Goal: Use online tool/utility: Utilize a website feature to perform a specific function

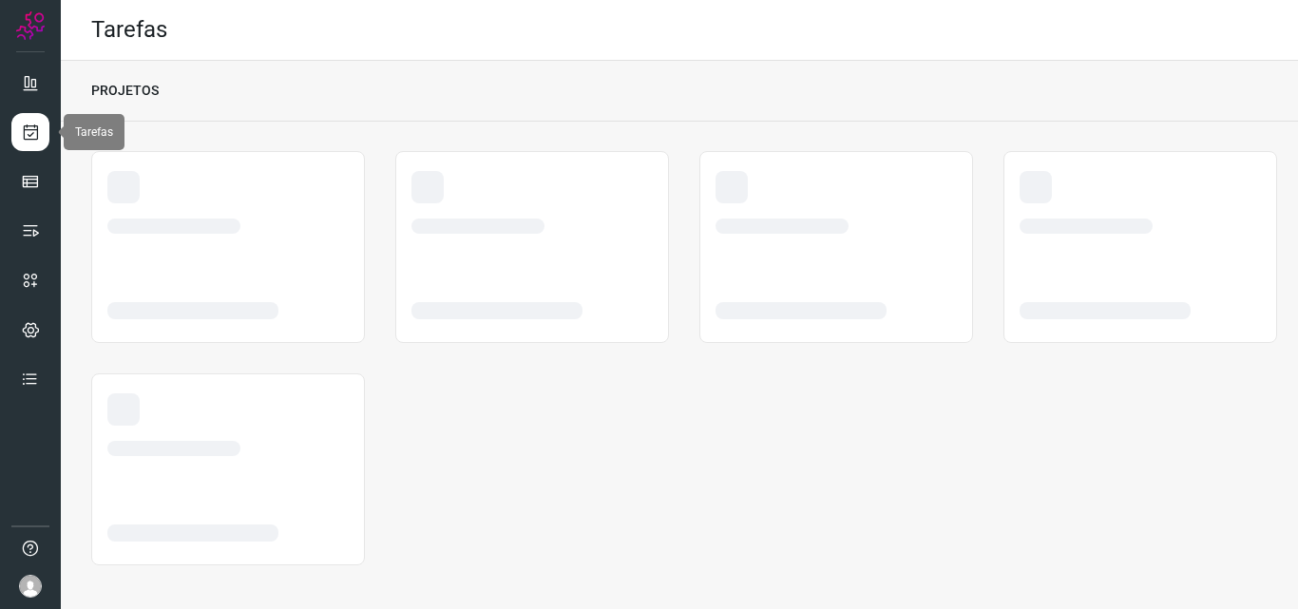
scroll to position [4, 0]
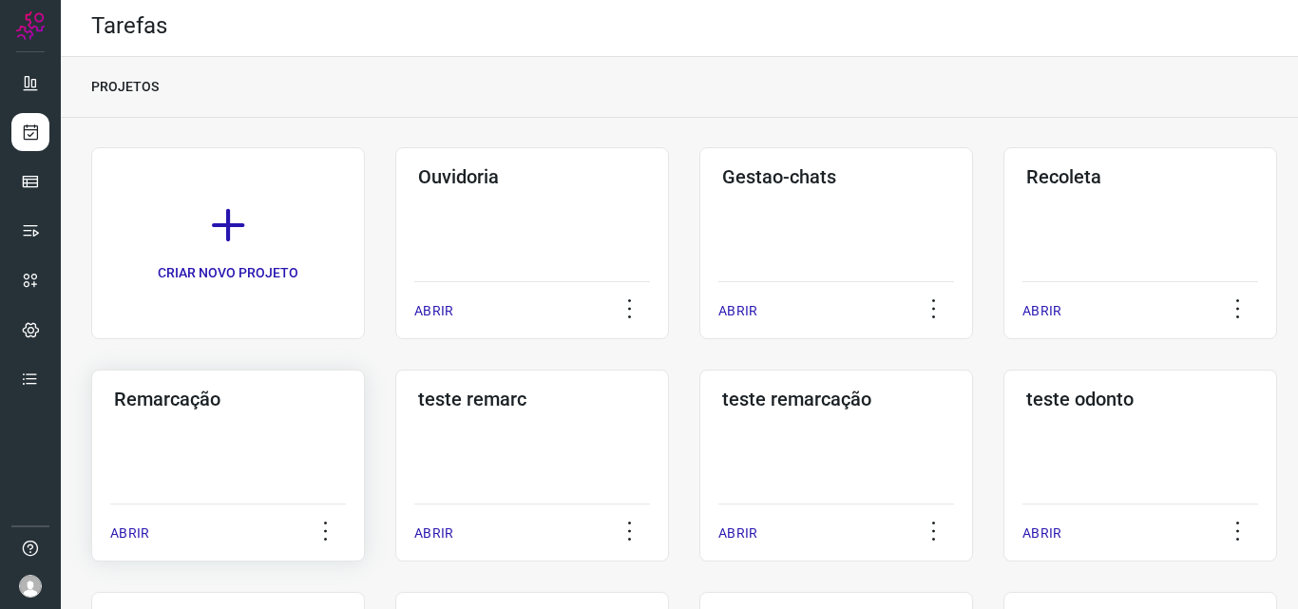
click at [258, 424] on div "Remarcação ABRIR" at bounding box center [228, 466] width 274 height 192
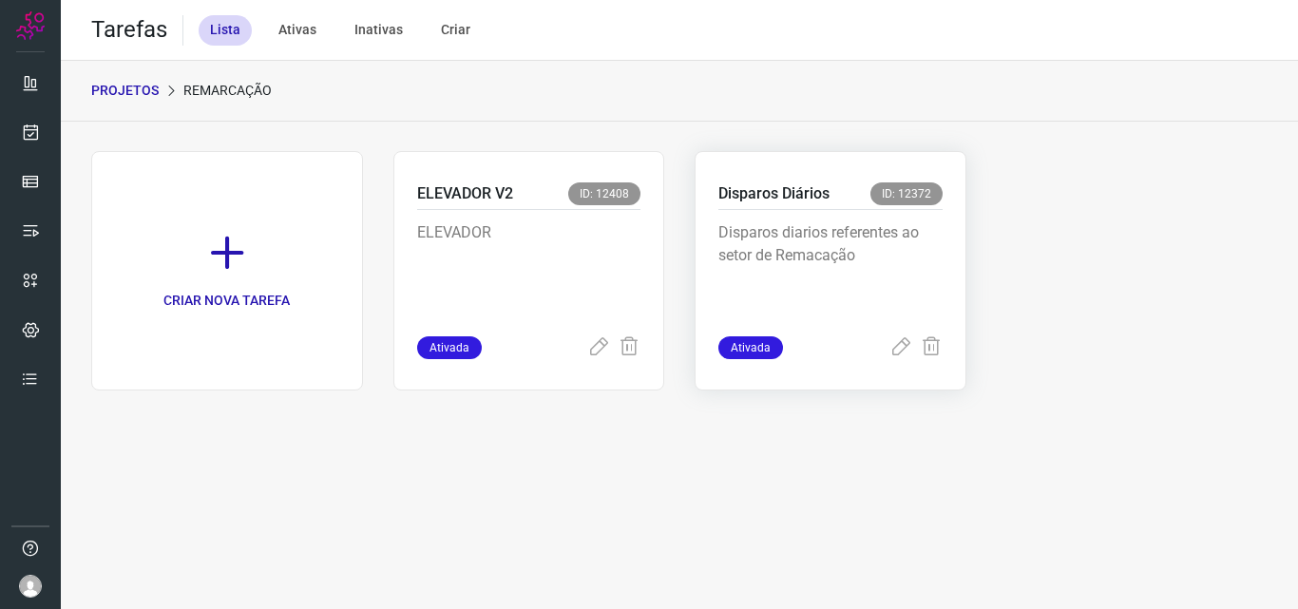
click at [801, 226] on p "Disparos diarios referentes ao setor de Remacação" at bounding box center [830, 268] width 224 height 95
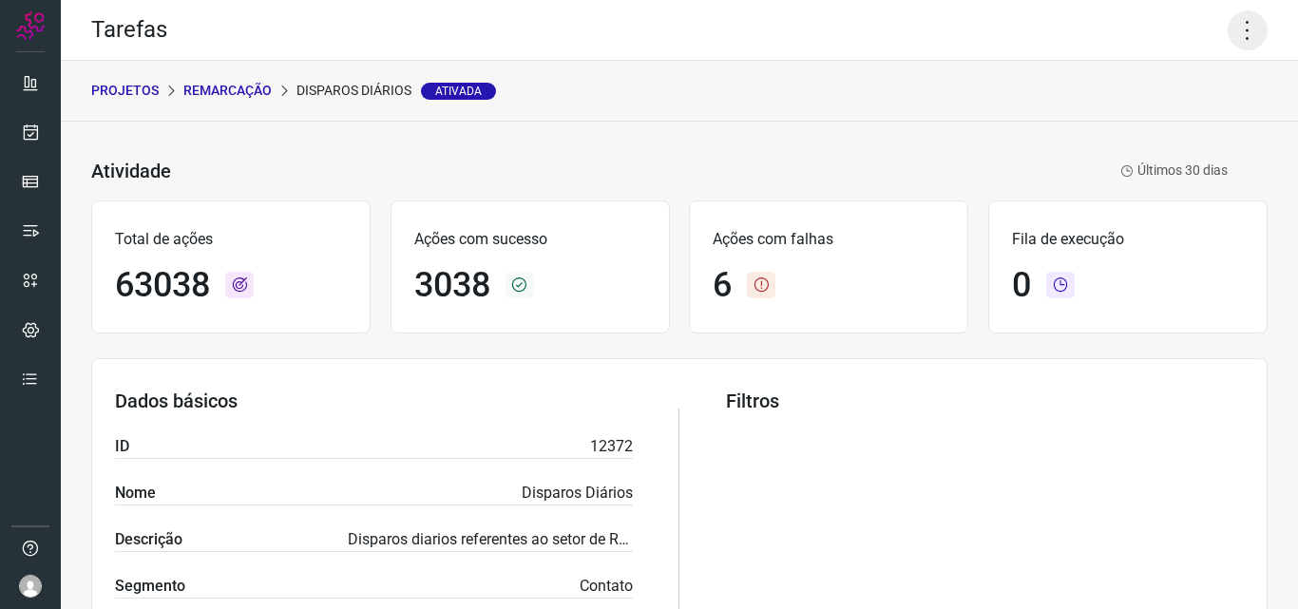
click at [1229, 33] on icon at bounding box center [1247, 30] width 40 height 40
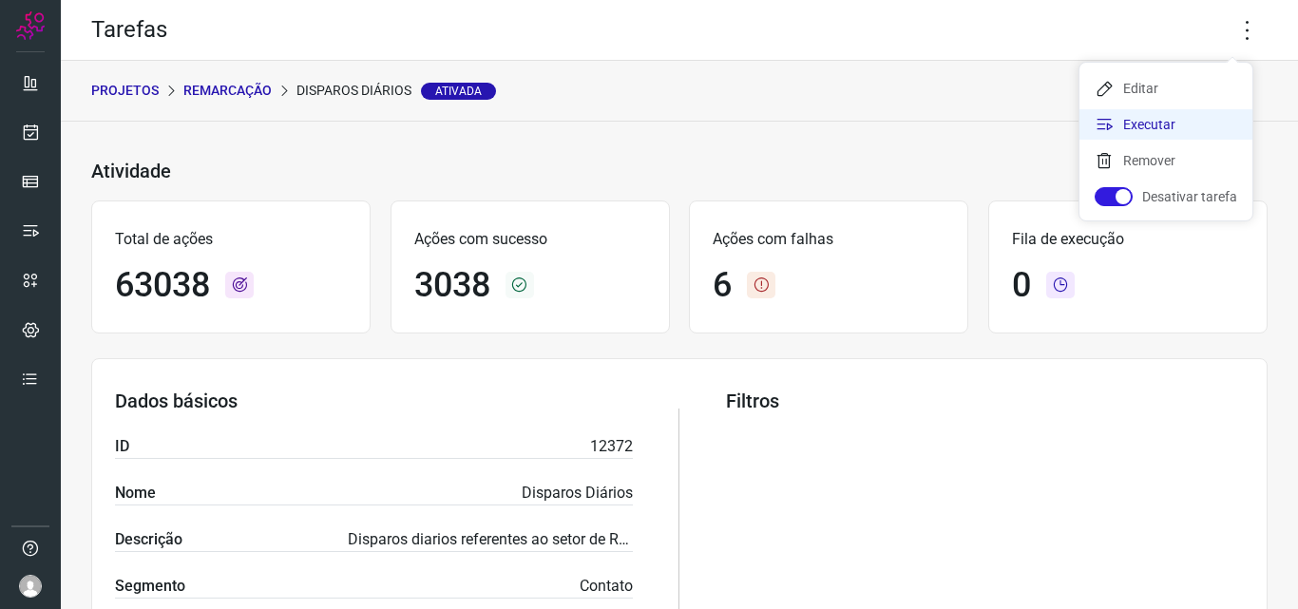
click at [1198, 135] on li "Executar" at bounding box center [1165, 124] width 173 height 30
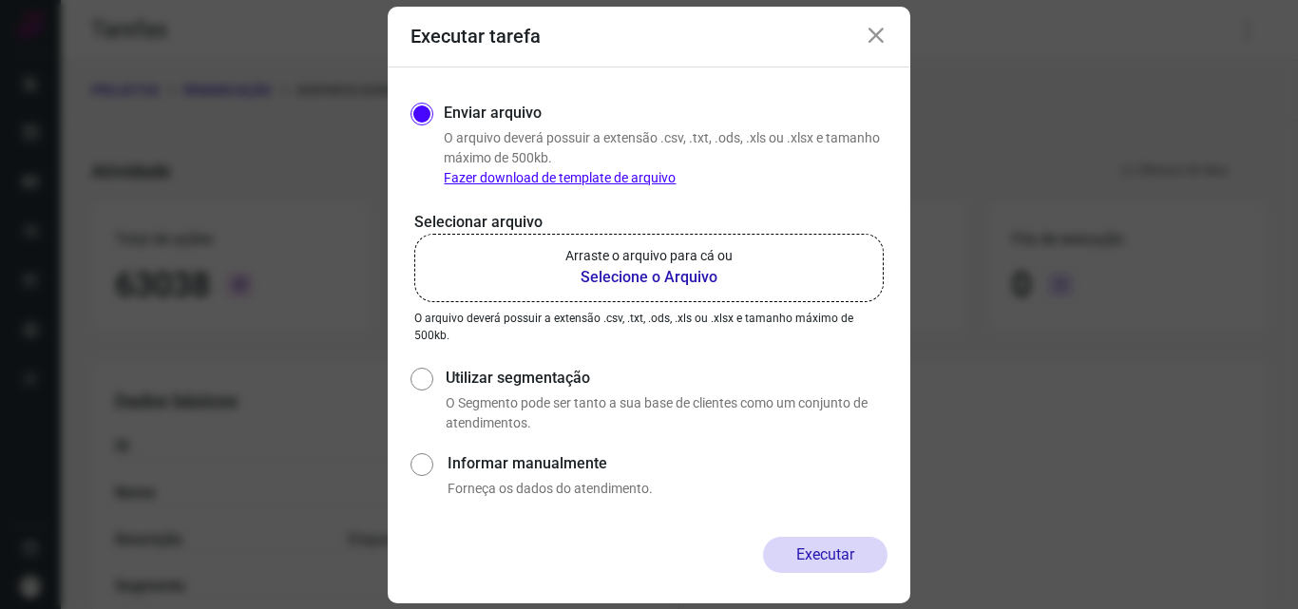
click at [607, 276] on b "Selecione o Arquivo" at bounding box center [648, 277] width 167 height 23
click at [0, 0] on input "Arraste o arquivo para cá ou Selecione o Arquivo" at bounding box center [0, 0] width 0 height 0
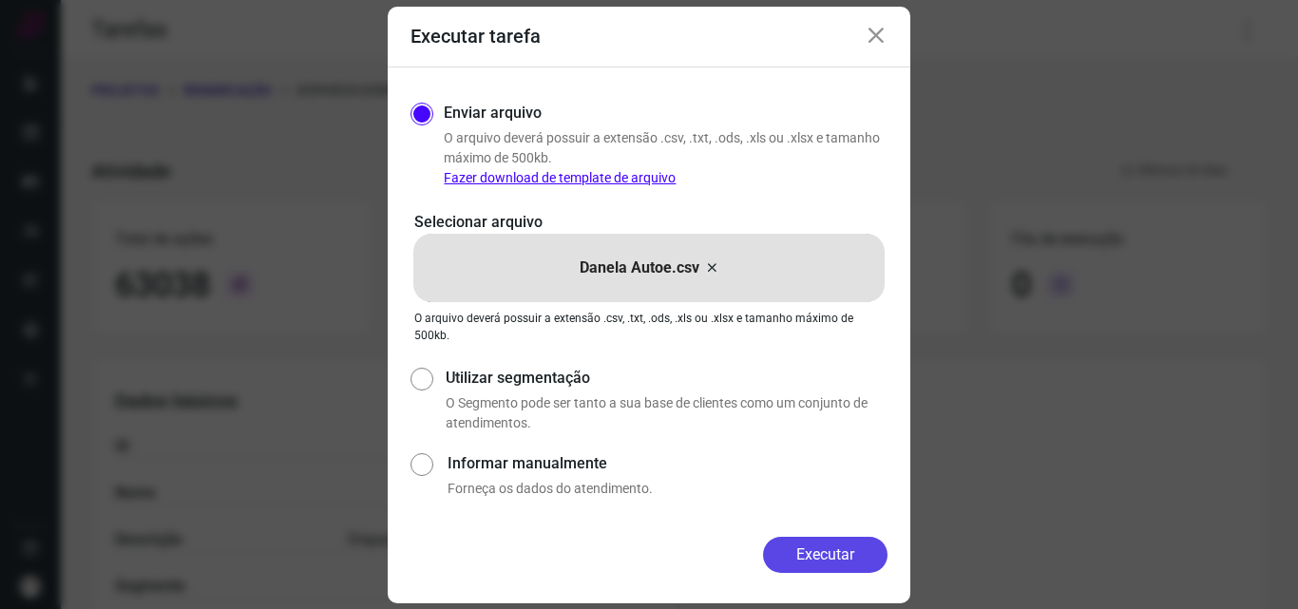
click at [840, 542] on button "Executar" at bounding box center [825, 555] width 124 height 36
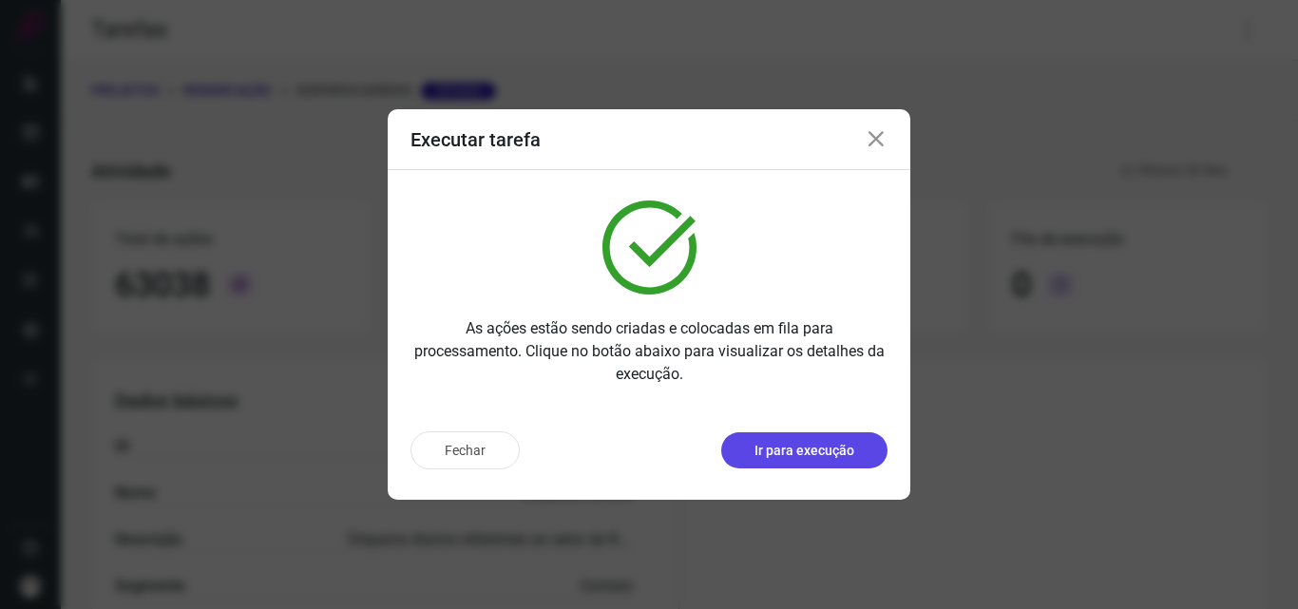
click at [813, 441] on p "Ir para execução" at bounding box center [804, 451] width 100 height 20
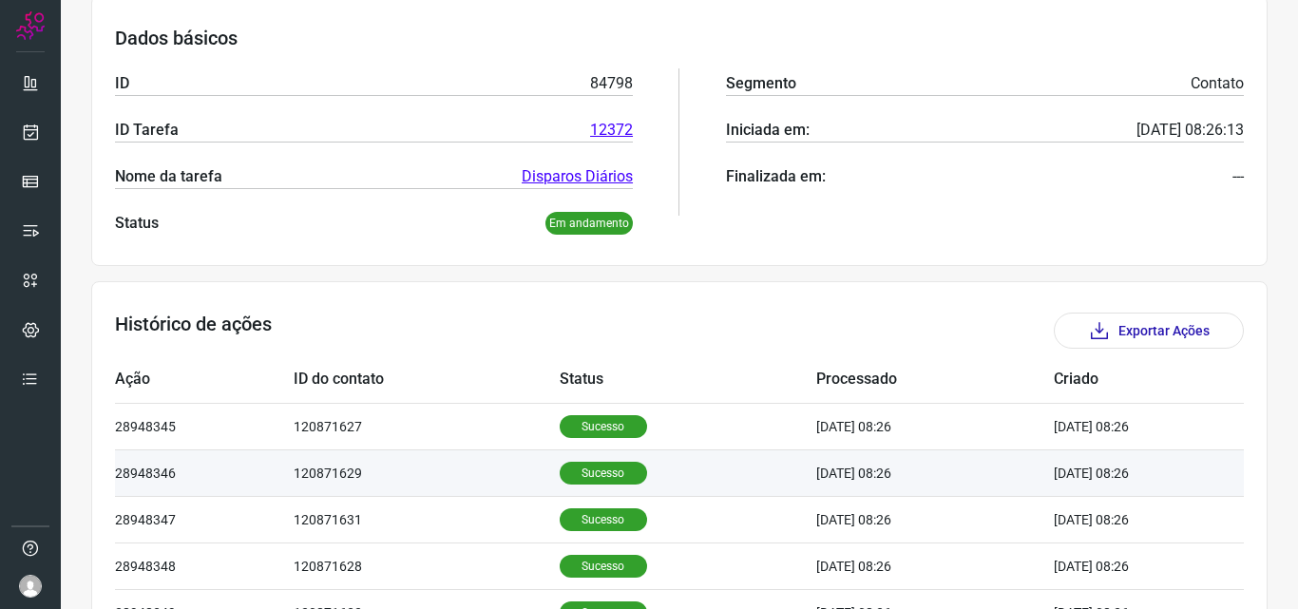
scroll to position [380, 0]
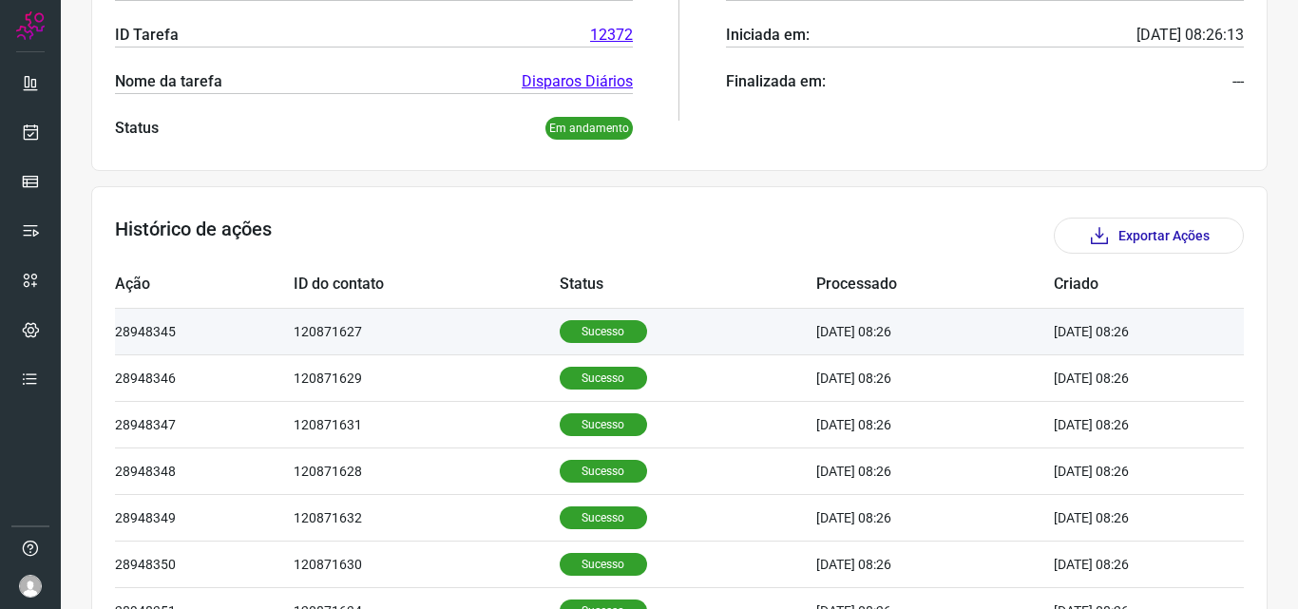
click at [589, 335] on p "Sucesso" at bounding box center [603, 331] width 87 height 23
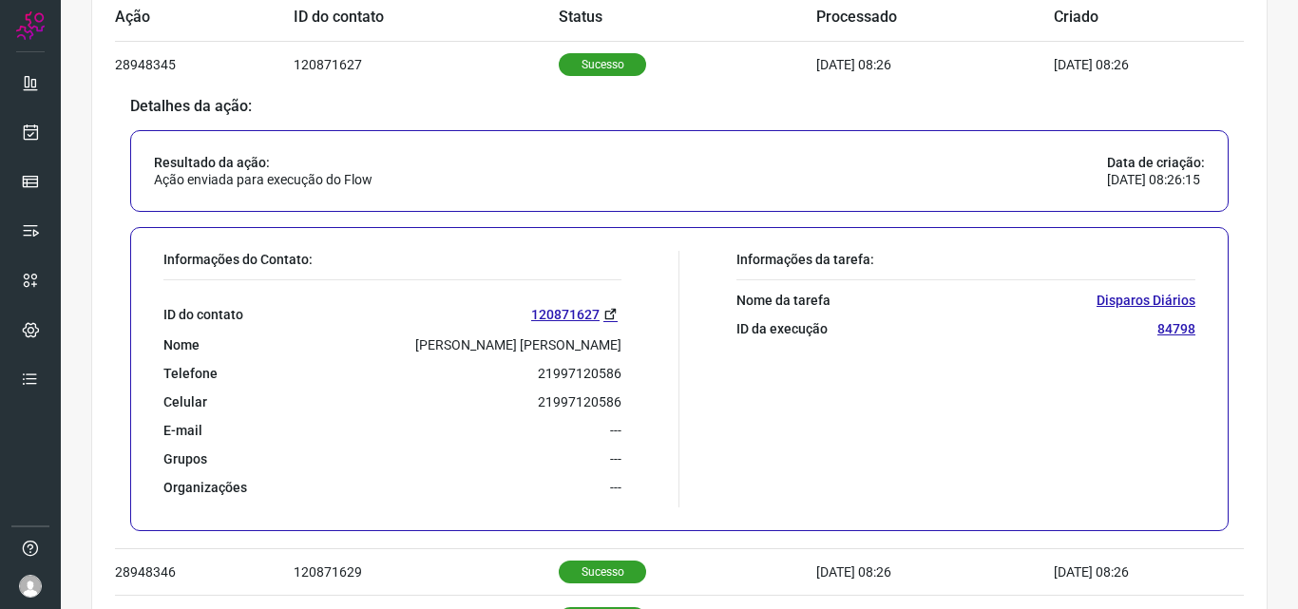
scroll to position [760, 0]
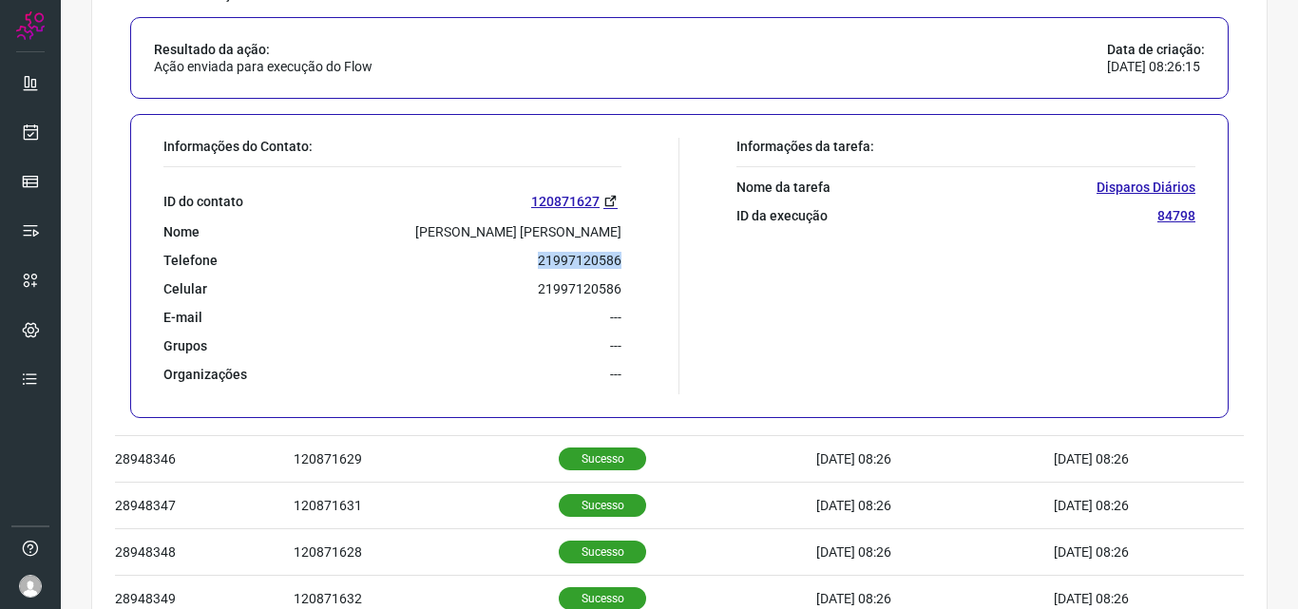
drag, startPoint x: 532, startPoint y: 259, endPoint x: 619, endPoint y: 262, distance: 87.4
click at [619, 262] on div "Informações do Contato: ID do contato 120871627 Nome [PERSON_NAME] Dos [PERSON_…" at bounding box center [416, 266] width 525 height 256
copy p "21997120586"
click at [517, 322] on div "E-mail ---" at bounding box center [392, 317] width 458 height 17
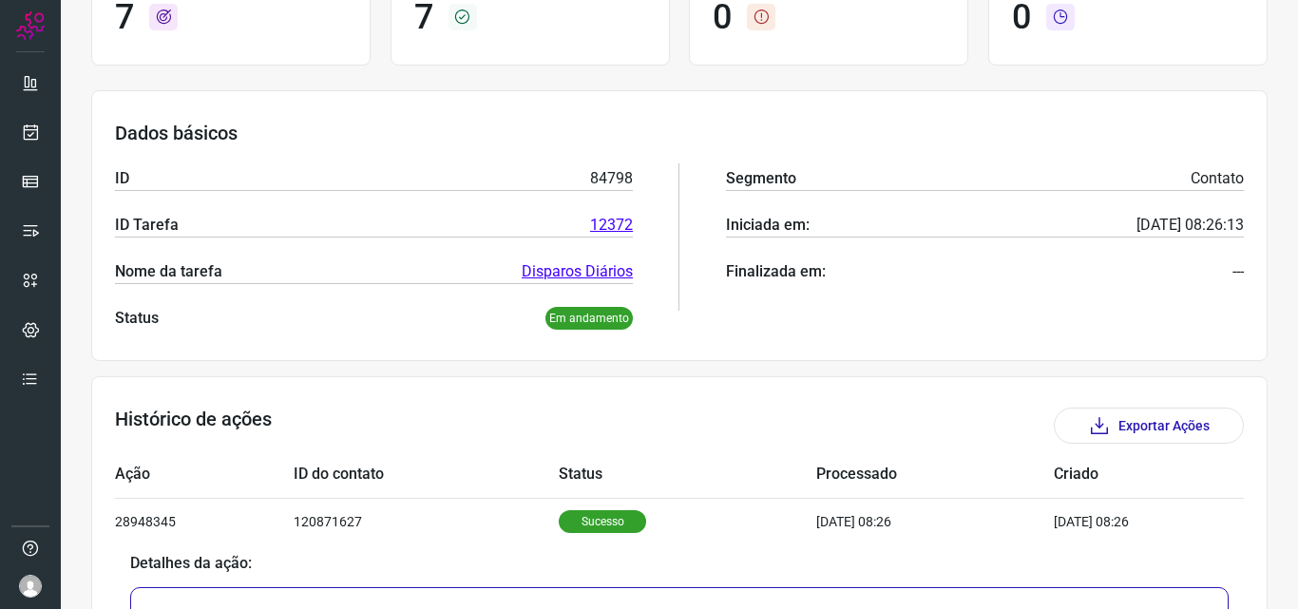
scroll to position [0, 0]
